Goal: Register for event/course

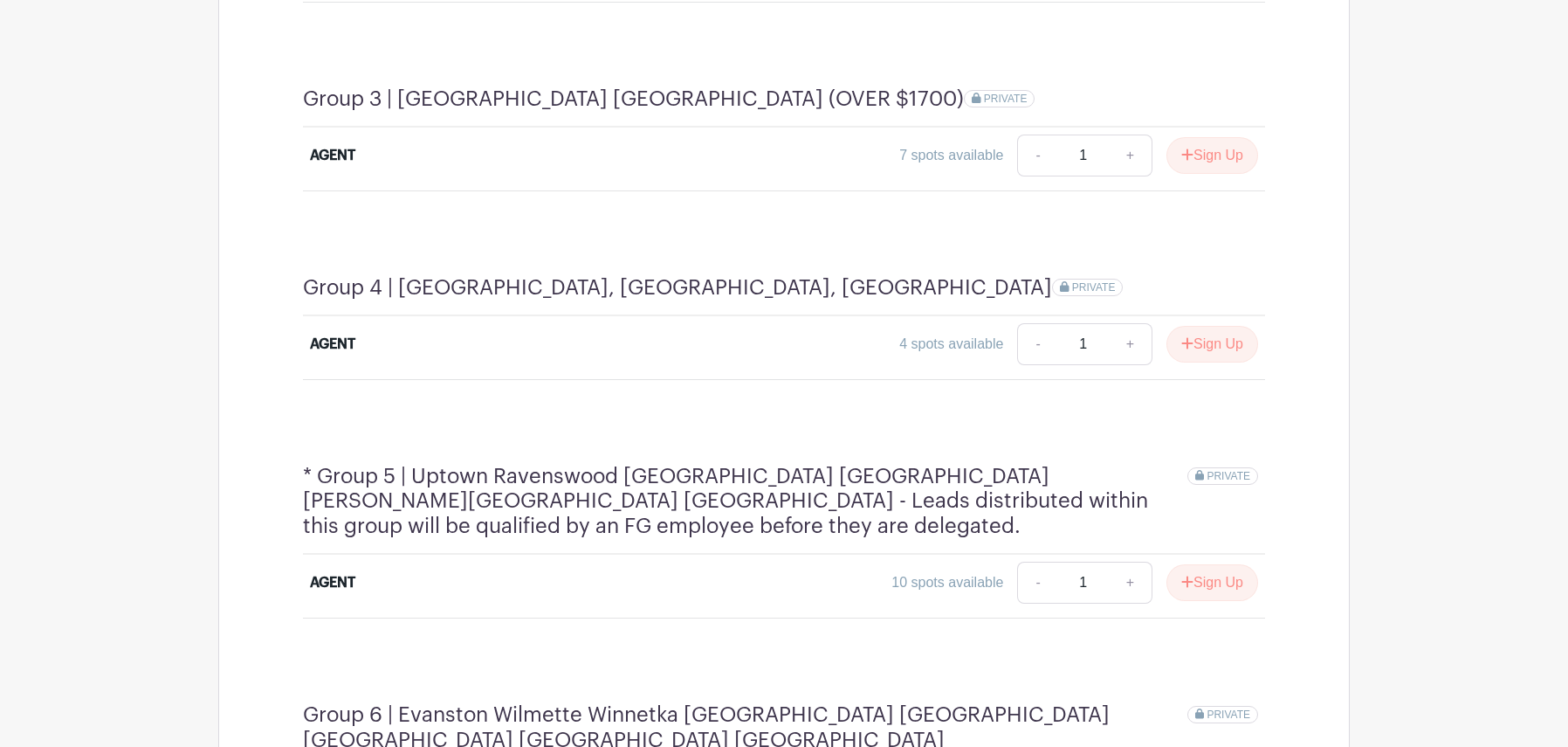
scroll to position [1624, 0]
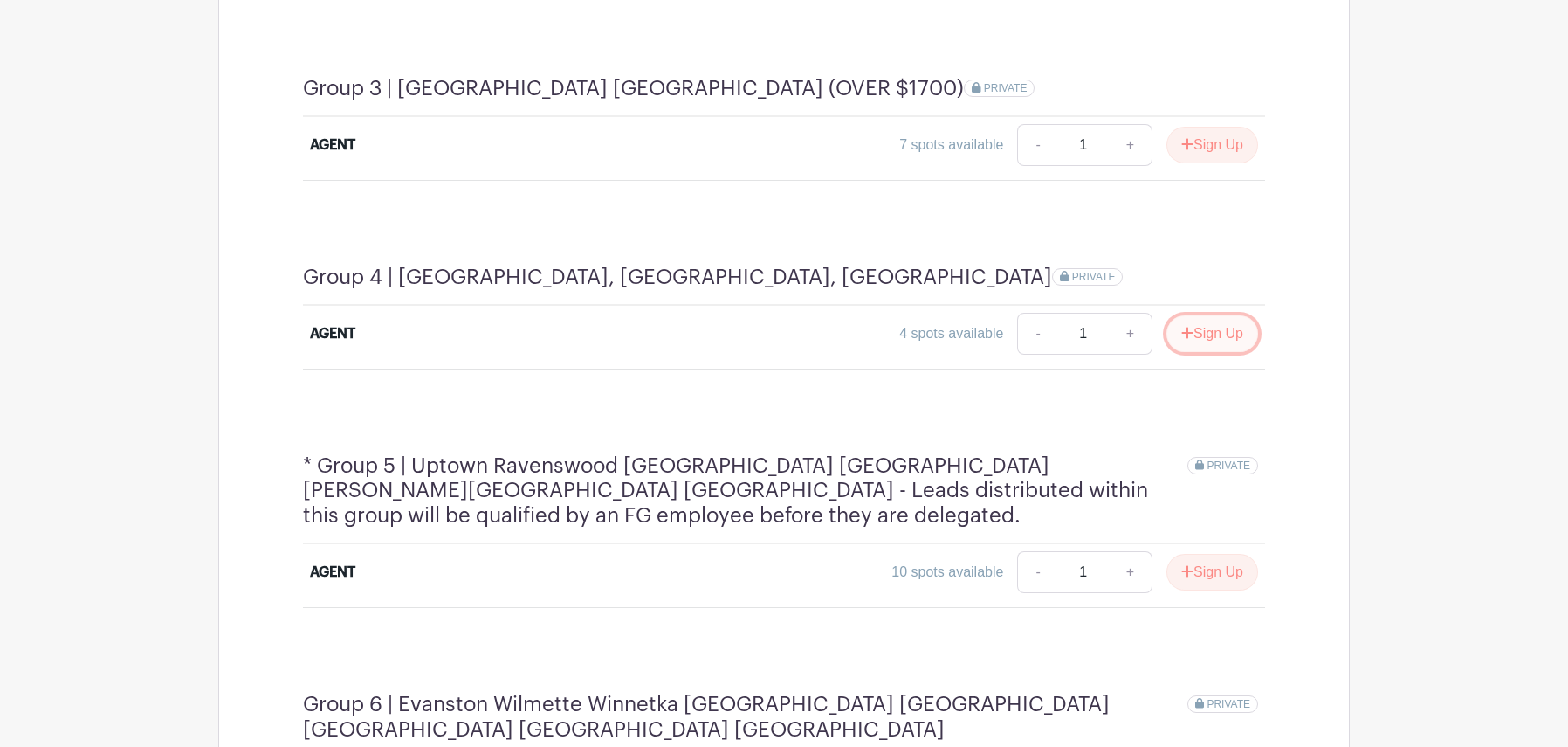
click at [1246, 316] on button "Sign Up" at bounding box center [1213, 333] width 92 height 36
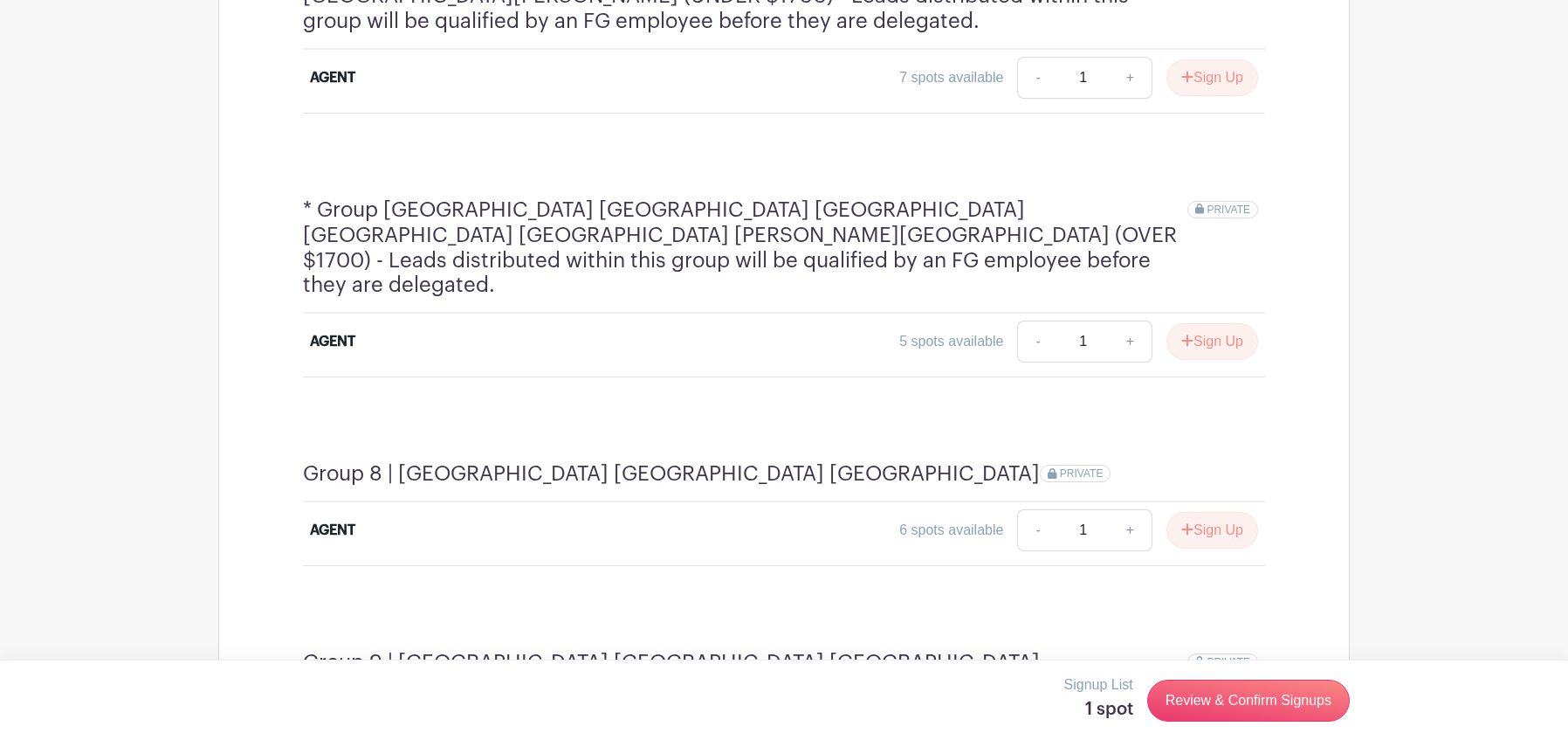
scroll to position [2570, 0]
click at [1243, 324] on button "Sign Up" at bounding box center [1213, 341] width 92 height 36
click at [1298, 709] on link "Review & Confirm Signups" at bounding box center [1248, 699] width 202 height 42
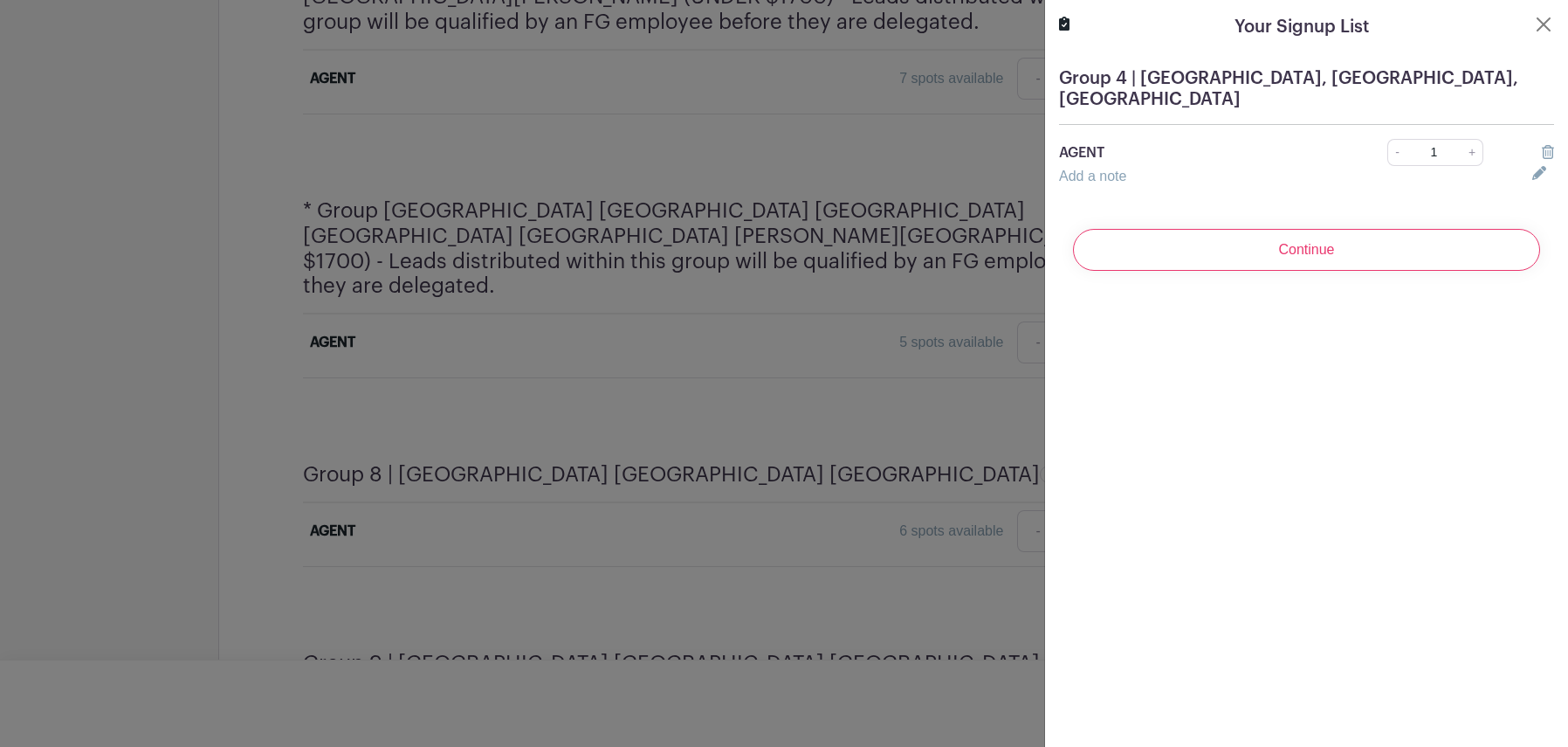
click at [929, 354] on div at bounding box center [784, 373] width 1568 height 747
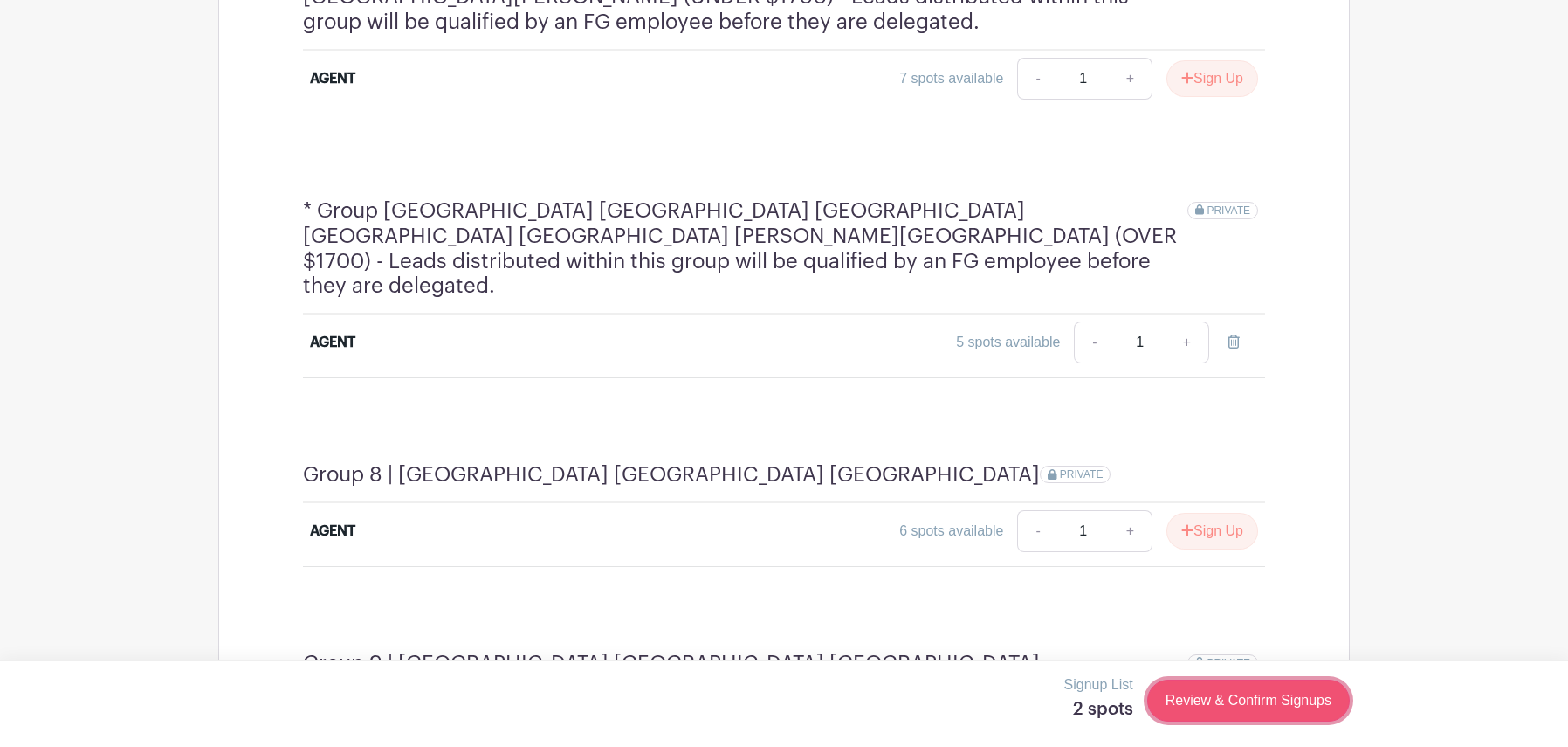
click at [1238, 704] on link "Review & Confirm Signups" at bounding box center [1248, 699] width 202 height 42
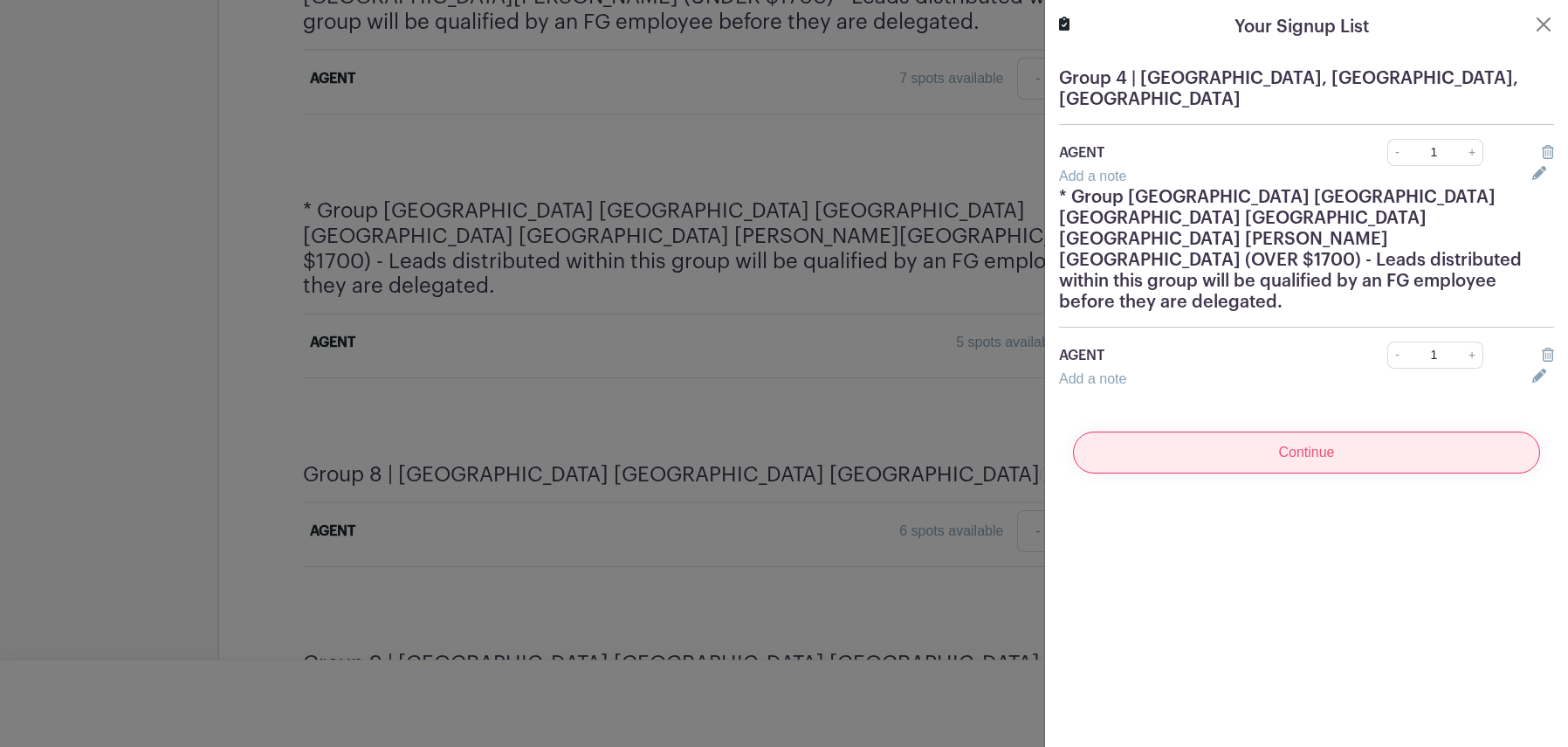
scroll to position [2565, 0]
click at [1294, 431] on input "Continue" at bounding box center [1306, 452] width 467 height 42
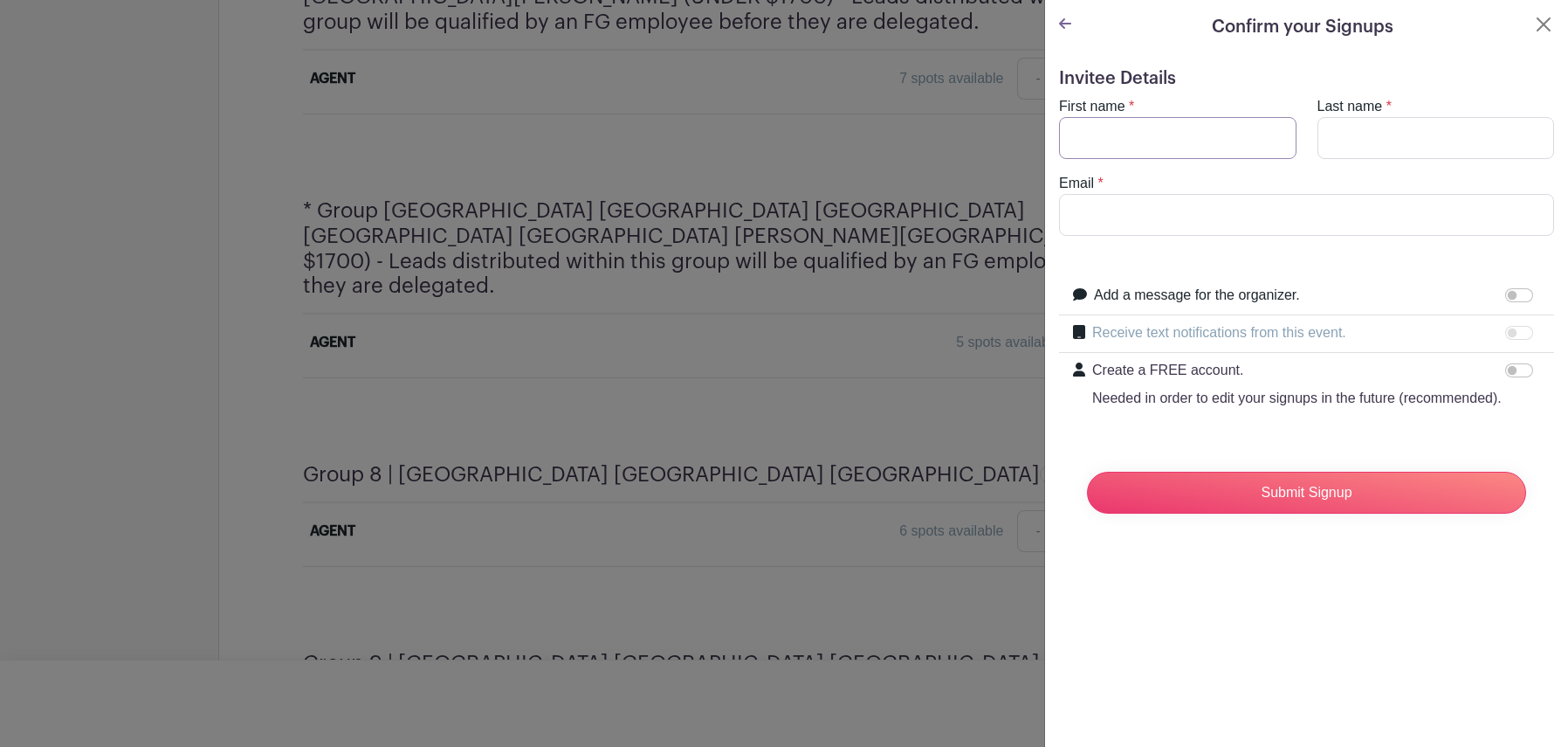
click at [1130, 138] on input "First name" at bounding box center [1177, 137] width 238 height 42
type input "[PERSON_NAME]"
click at [1424, 142] on input "Last name" at bounding box center [1436, 137] width 238 height 42
type input "[PERSON_NAME]"
click at [1348, 218] on input "Email" at bounding box center [1306, 214] width 495 height 42
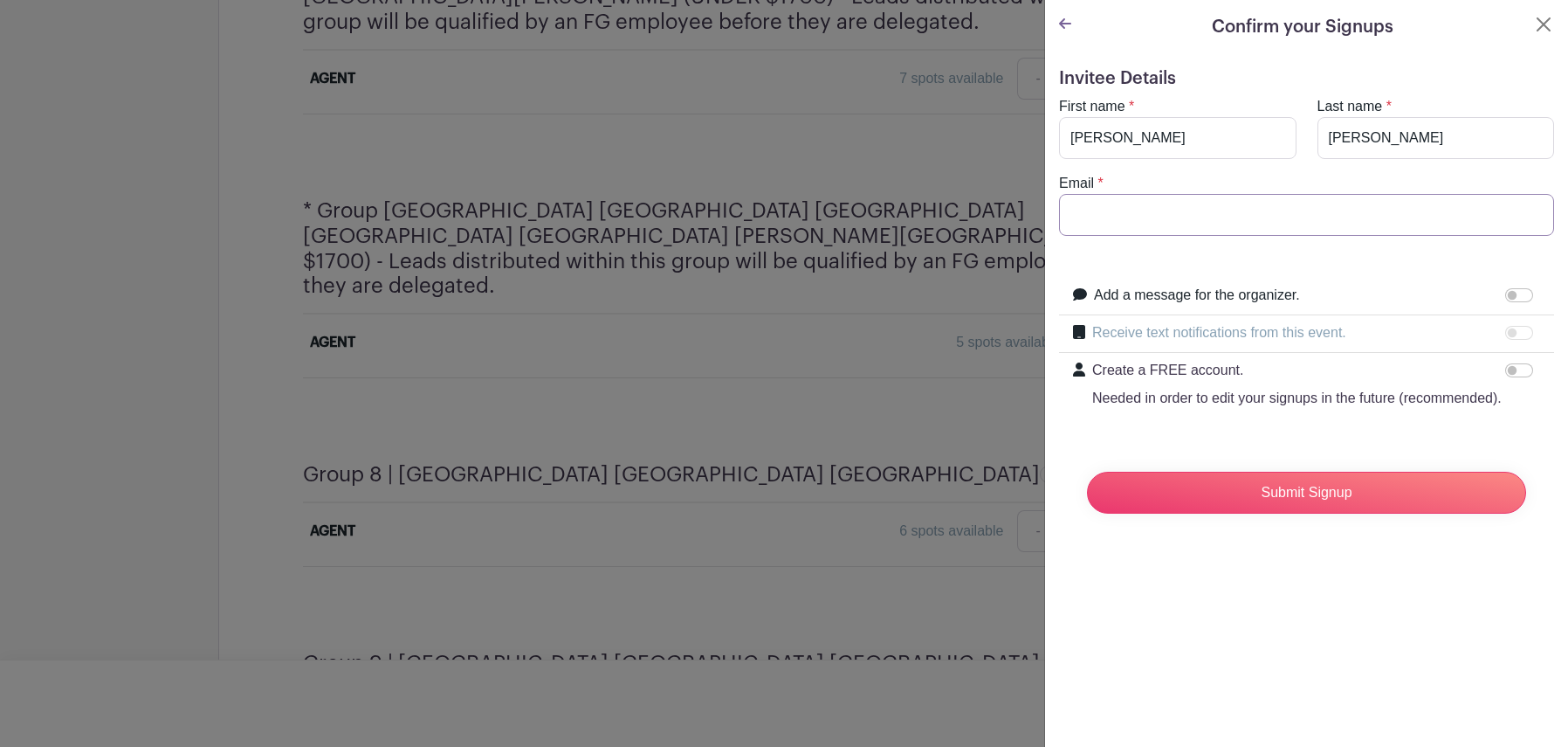
type input "[PERSON_NAME][EMAIL_ADDRESS][PERSON_NAME][DOMAIN_NAME]"
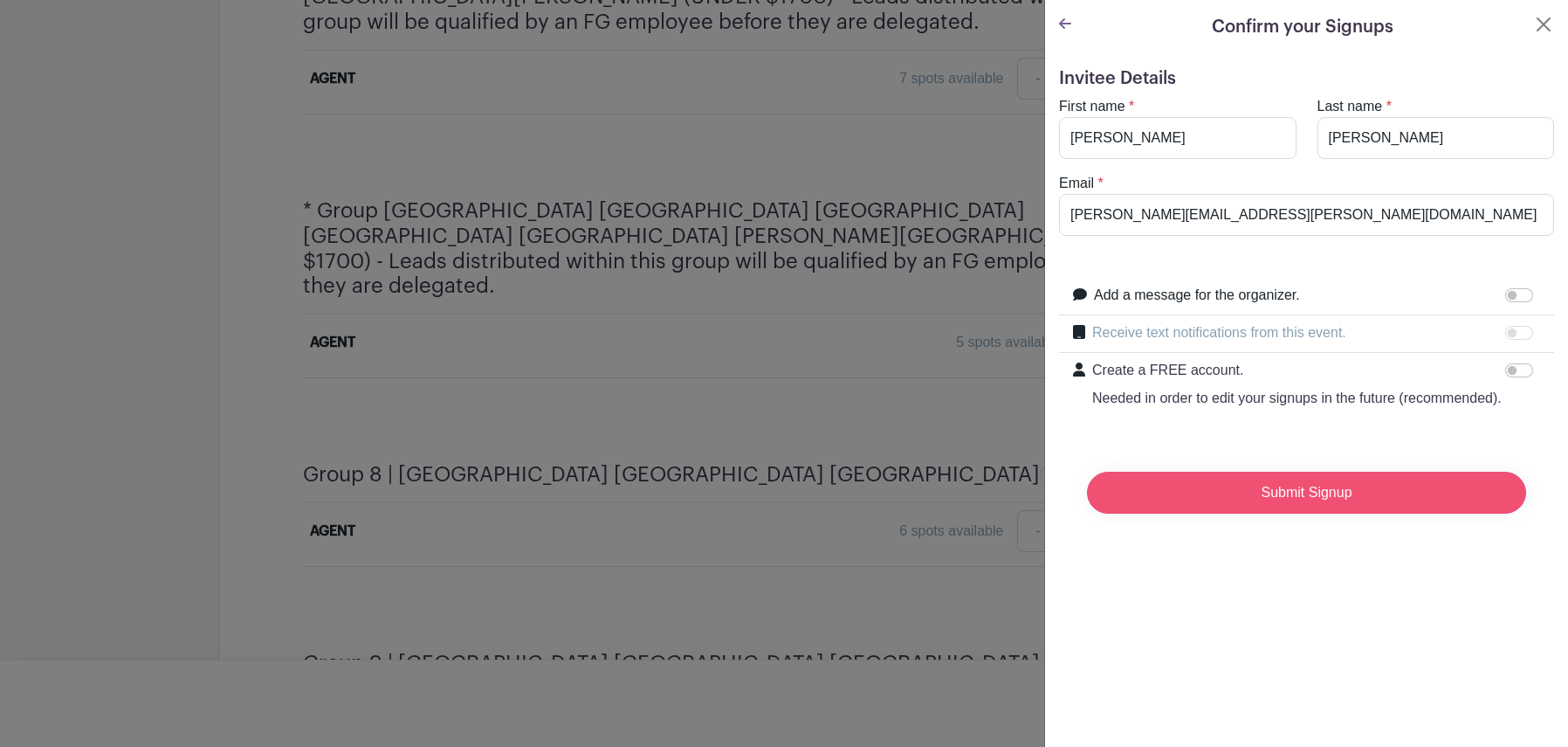
click at [1290, 504] on input "Submit Signup" at bounding box center [1306, 492] width 439 height 42
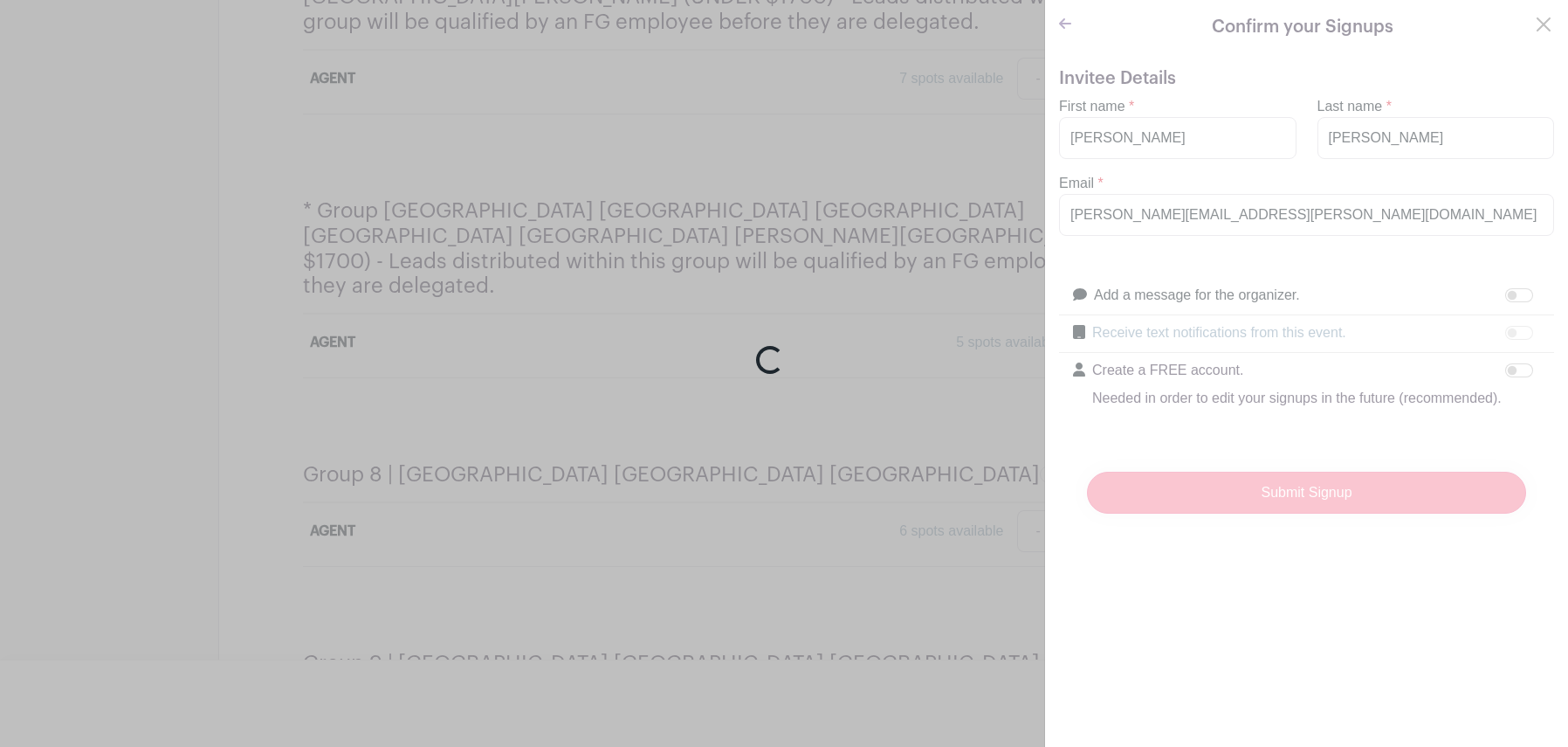
scroll to position [2601, 0]
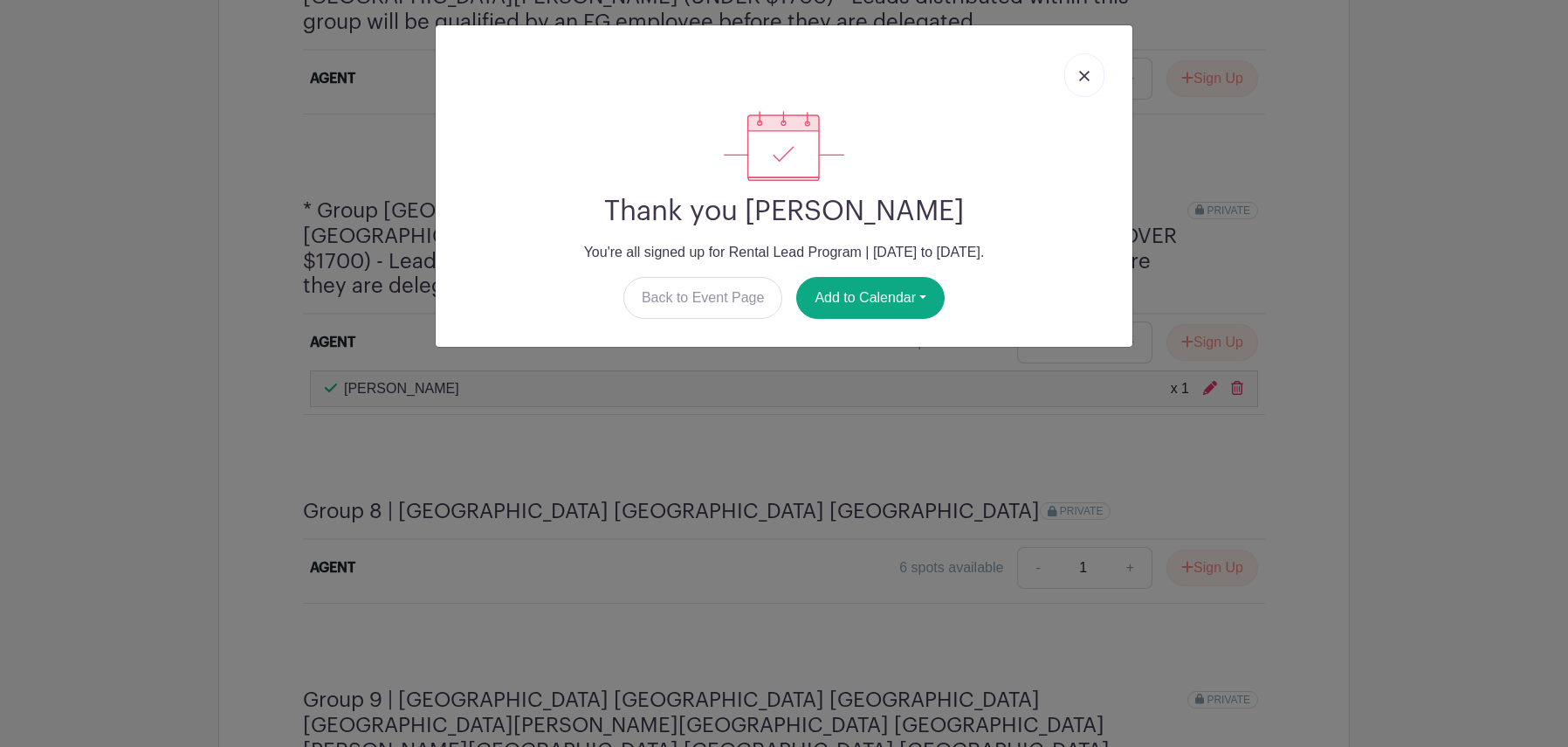
click at [1092, 81] on link at bounding box center [1084, 74] width 40 height 43
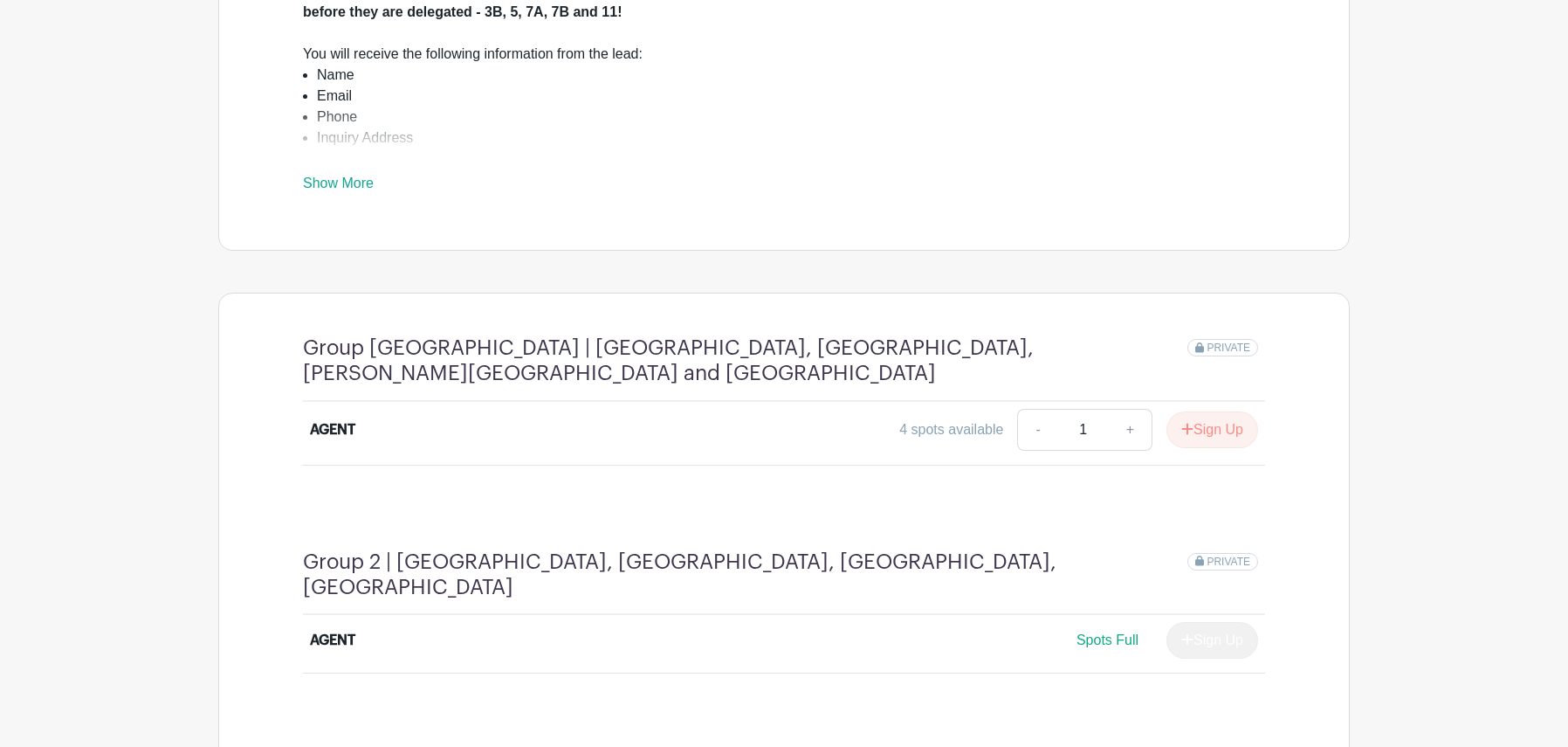
scroll to position [0, 0]
